Goal: Navigation & Orientation: Find specific page/section

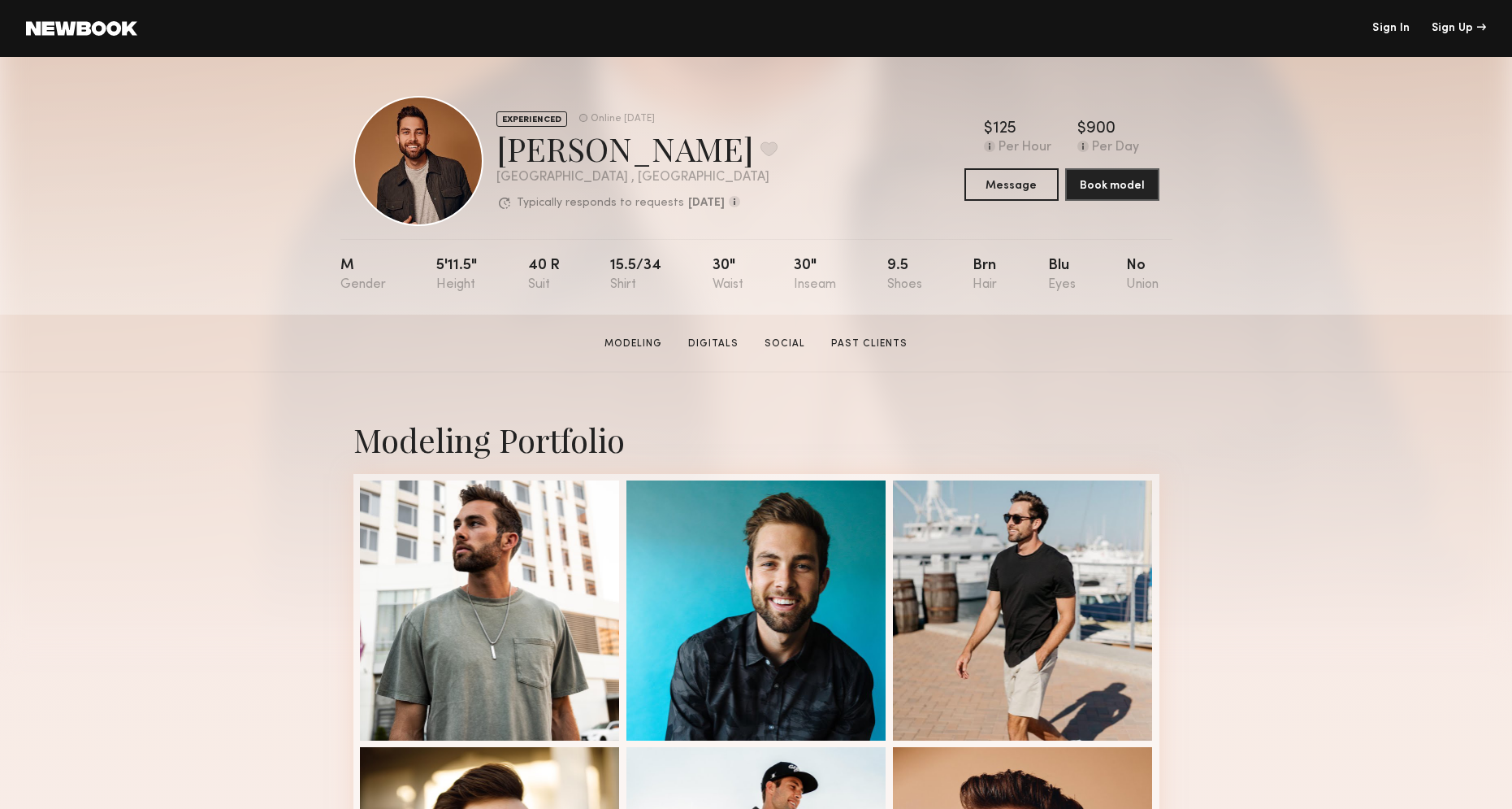
click at [81, 27] on link at bounding box center [81, 29] width 111 height 14
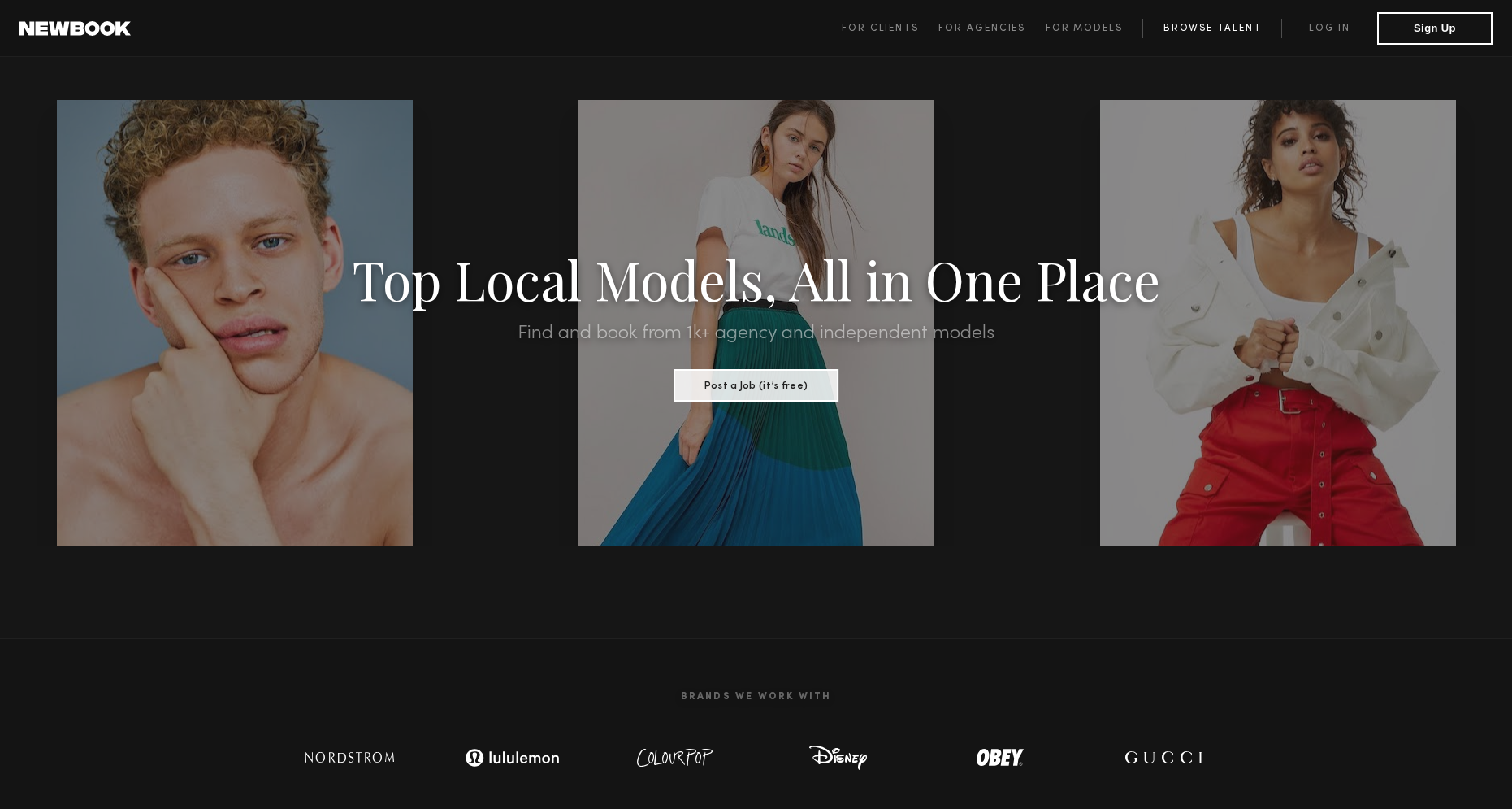
click at [1171, 29] on link "Browse Talent" at bounding box center [1212, 29] width 139 height 20
